Goal: Task Accomplishment & Management: Manage account settings

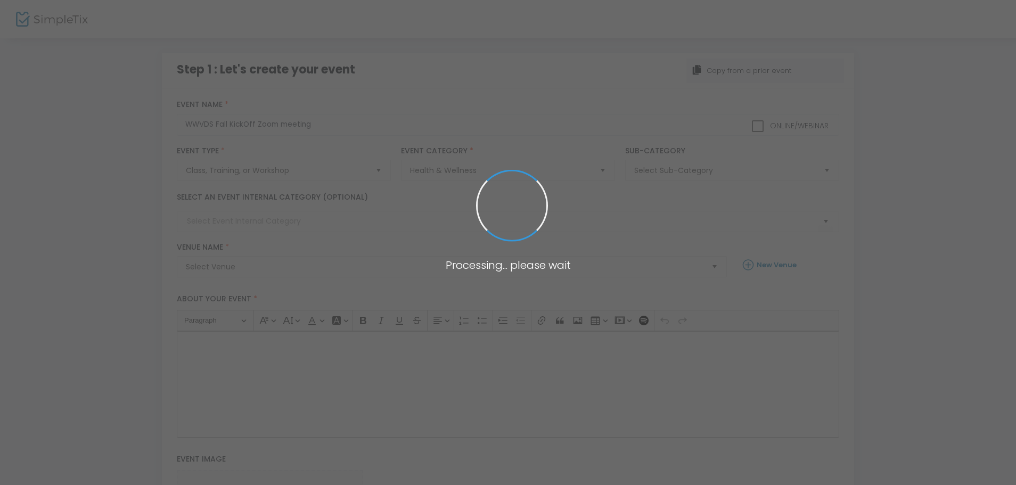
checkbox input "true"
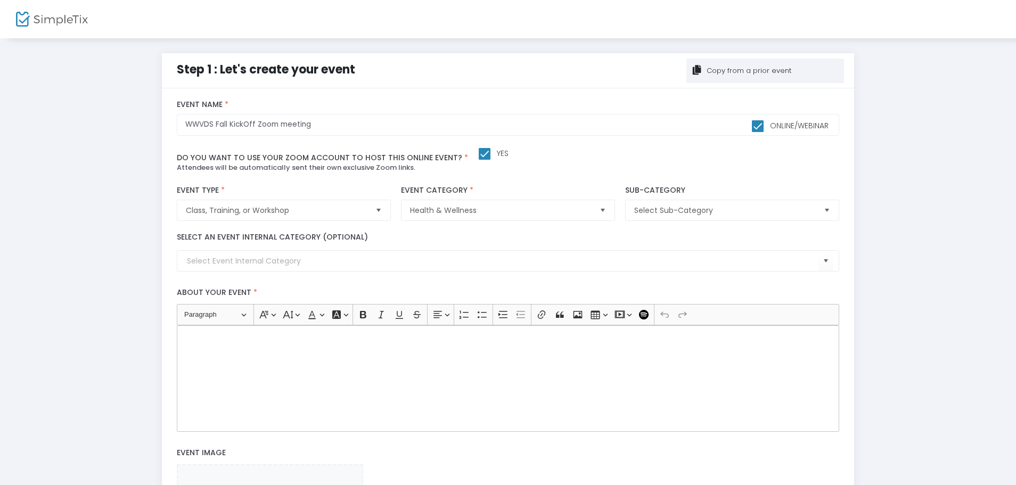
click at [205, 340] on p "Rich Text Editor, main" at bounding box center [508, 337] width 653 height 11
click at [555, 337] on p "We are meeting virtually for our Annual Kickoff meeting. We will discuss the WS…" at bounding box center [508, 337] width 653 height 11
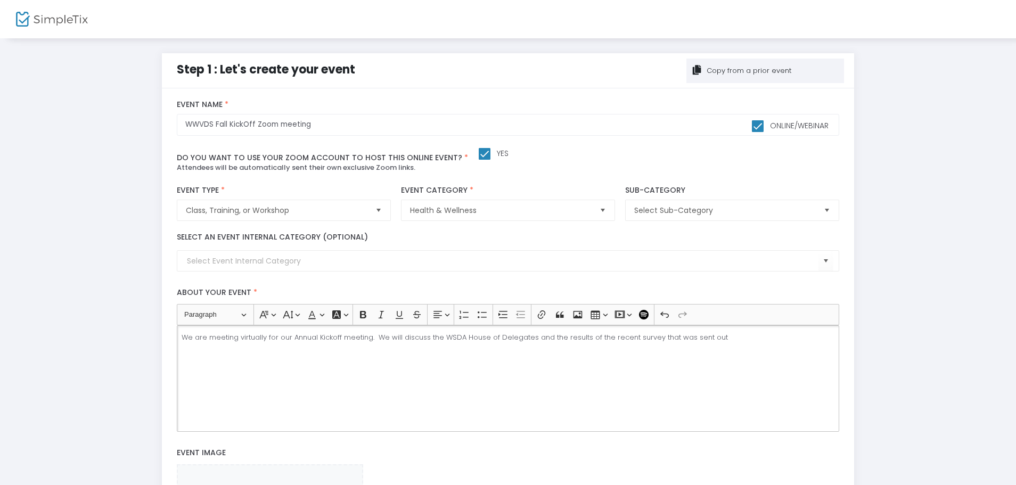
drag, startPoint x: 715, startPoint y: 335, endPoint x: 725, endPoint y: 334, distance: 10.2
click at [716, 335] on p "We are meeting virtually for our Annual Kickoff meeting. We will discuss the WS…" at bounding box center [508, 337] width 653 height 11
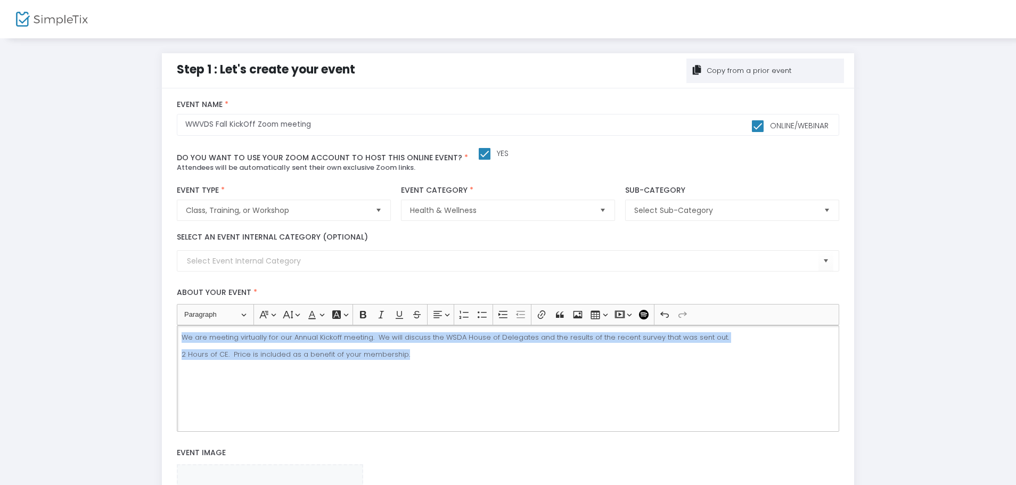
drag, startPoint x: 415, startPoint y: 356, endPoint x: 178, endPoint y: 334, distance: 238.0
click at [178, 334] on div "We are meeting virtually for our Annual Kickoff meeting. We will discuss the WS…" at bounding box center [508, 378] width 662 height 106
copy div "We are meeting virtually for our Annual Kickoff meeting. We will discuss the WS…"
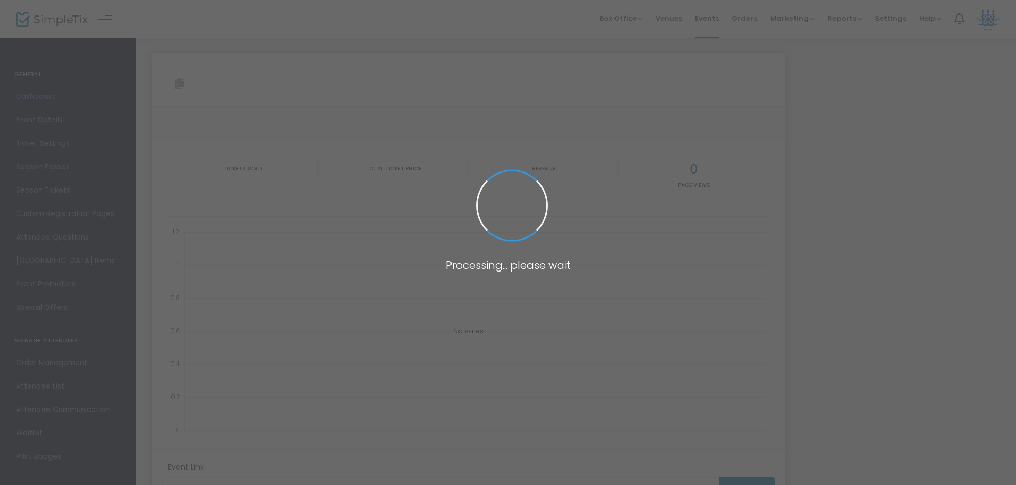
type input "[URL][DOMAIN_NAME]"
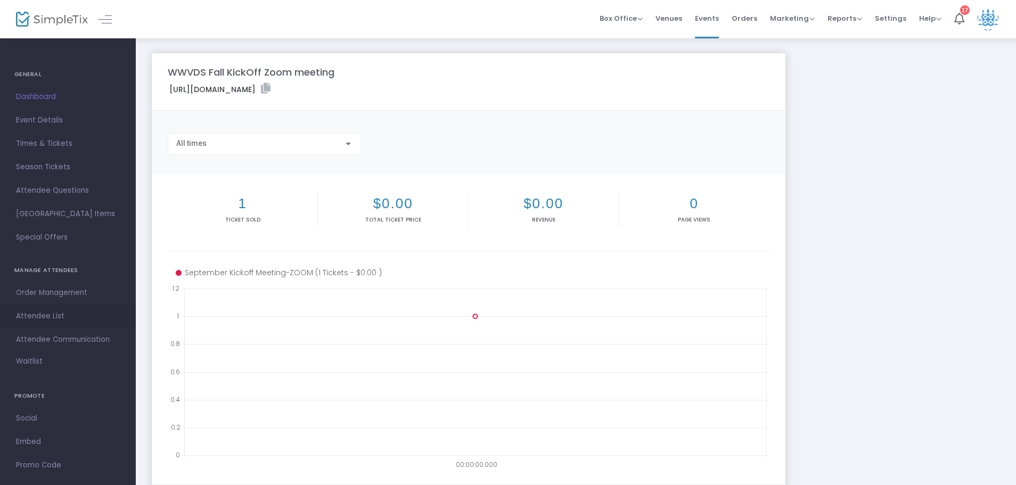
click at [31, 316] on span "Attendee List" at bounding box center [68, 316] width 104 height 14
